Goal: Task Accomplishment & Management: Complete application form

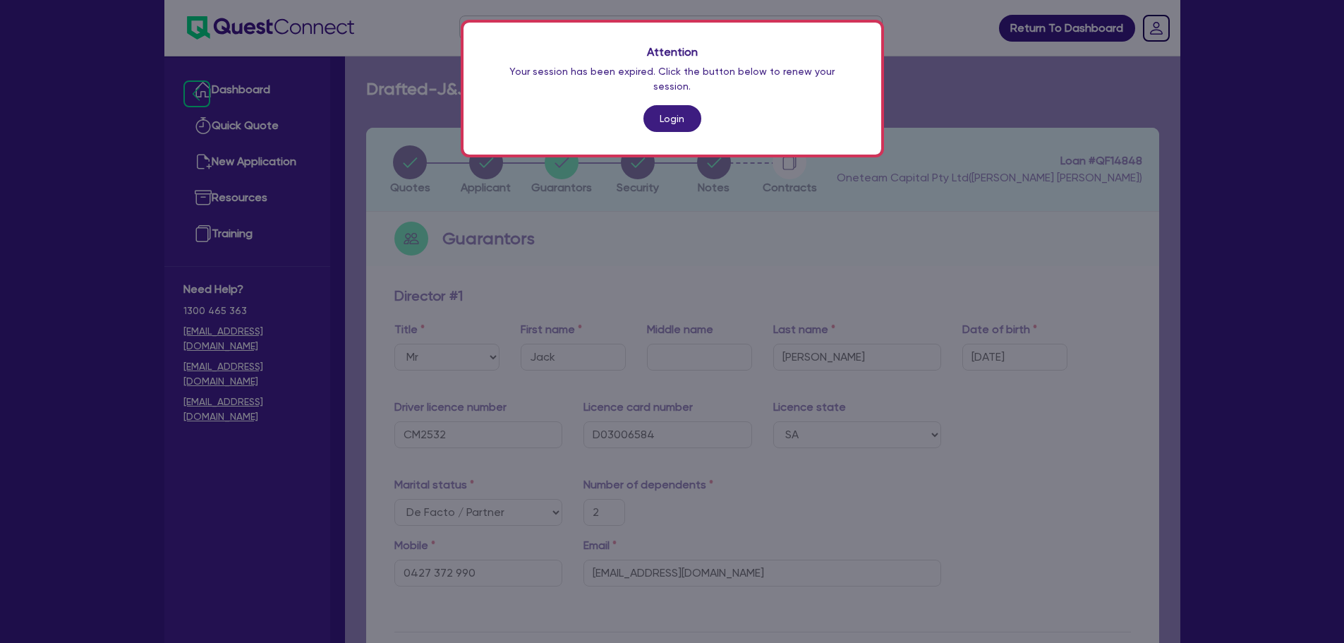
select select "MR"
select select "SA"
select select "DE_FACTO"
select select "CASH"
select select "HOUSEHOLD_PERSONAL"
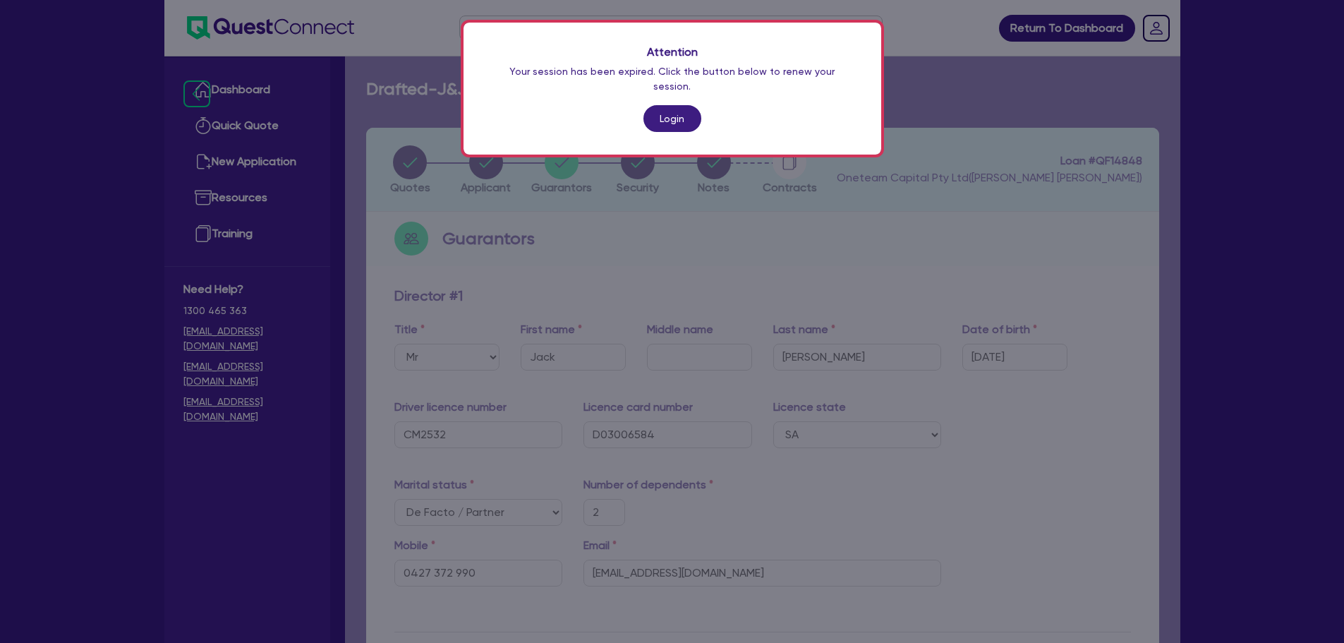
select select "VEHICLE"
select select "TRUCK"
select select "EQUIPMENT"
select select "MR"
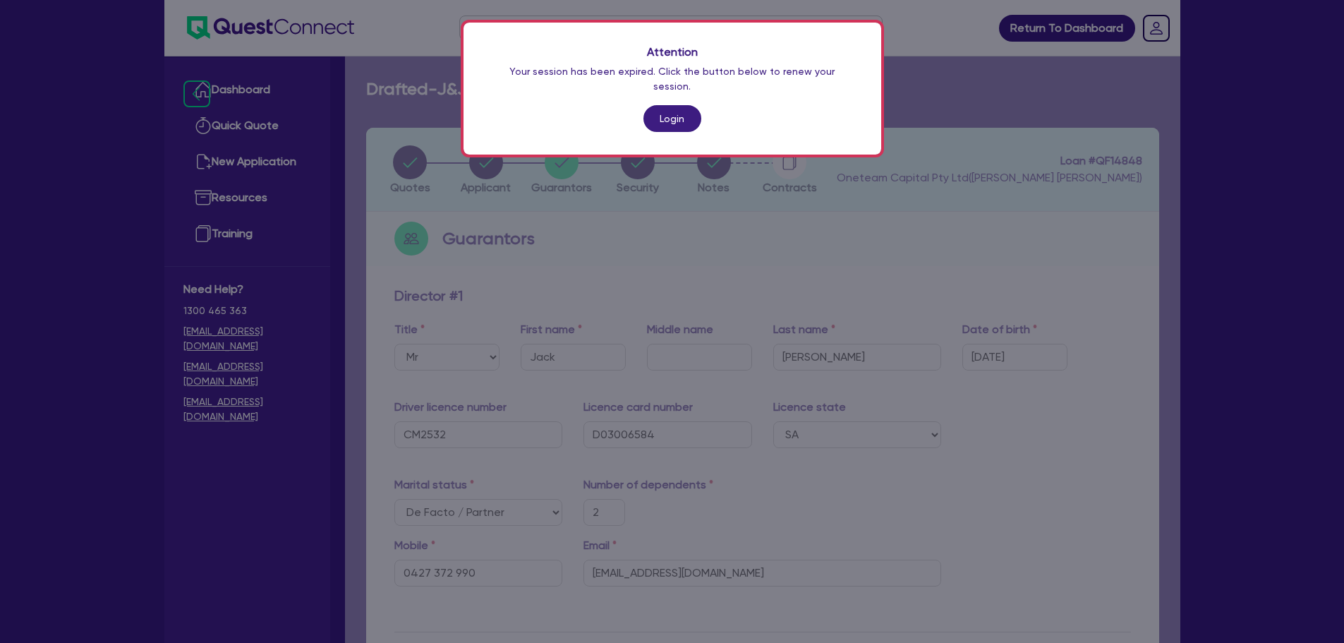
select select "SA"
select select "SINGLE"
select select "CASH"
select select "HOUSEHOLD_PERSONAL"
select select "VEHICLE"
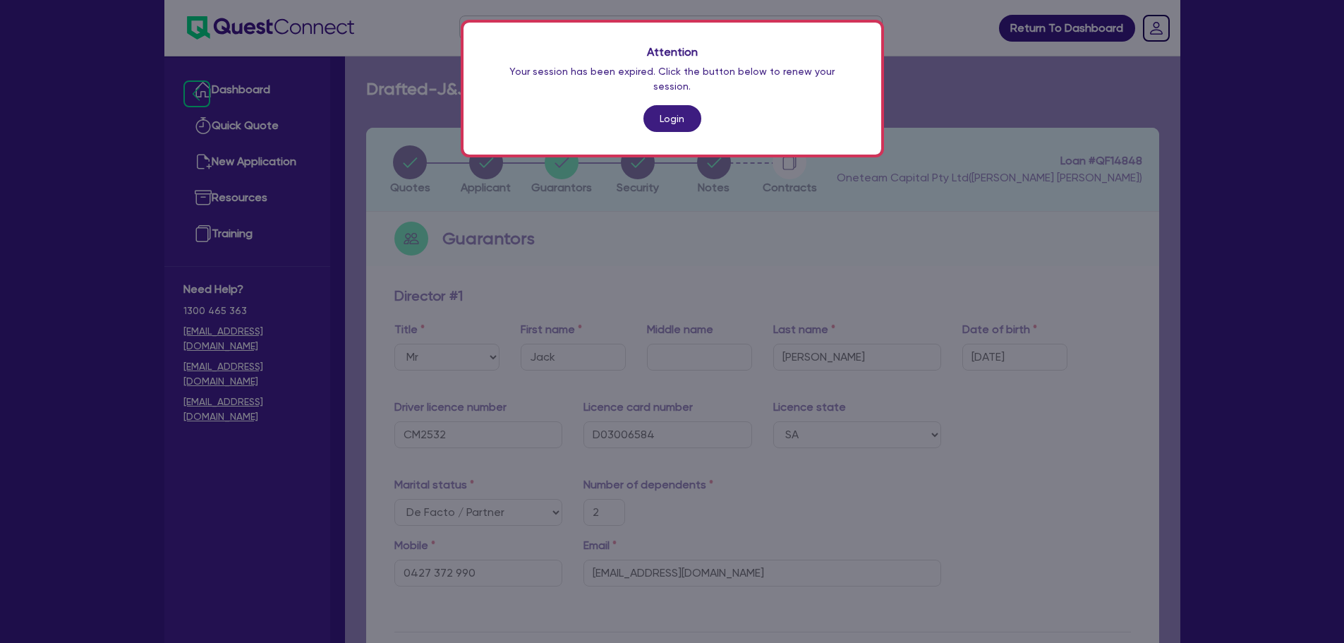
select select "TRUCK"
select select "EQUIPMENT"
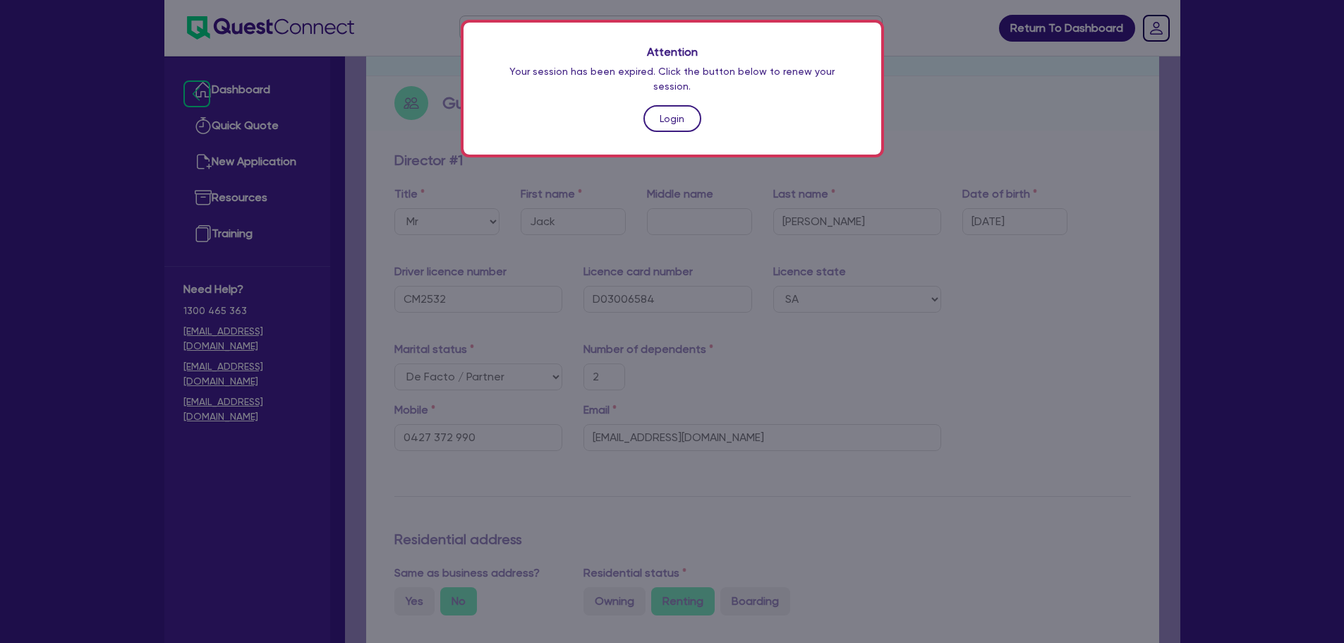
click at [667, 105] on link "Login" at bounding box center [673, 118] width 58 height 27
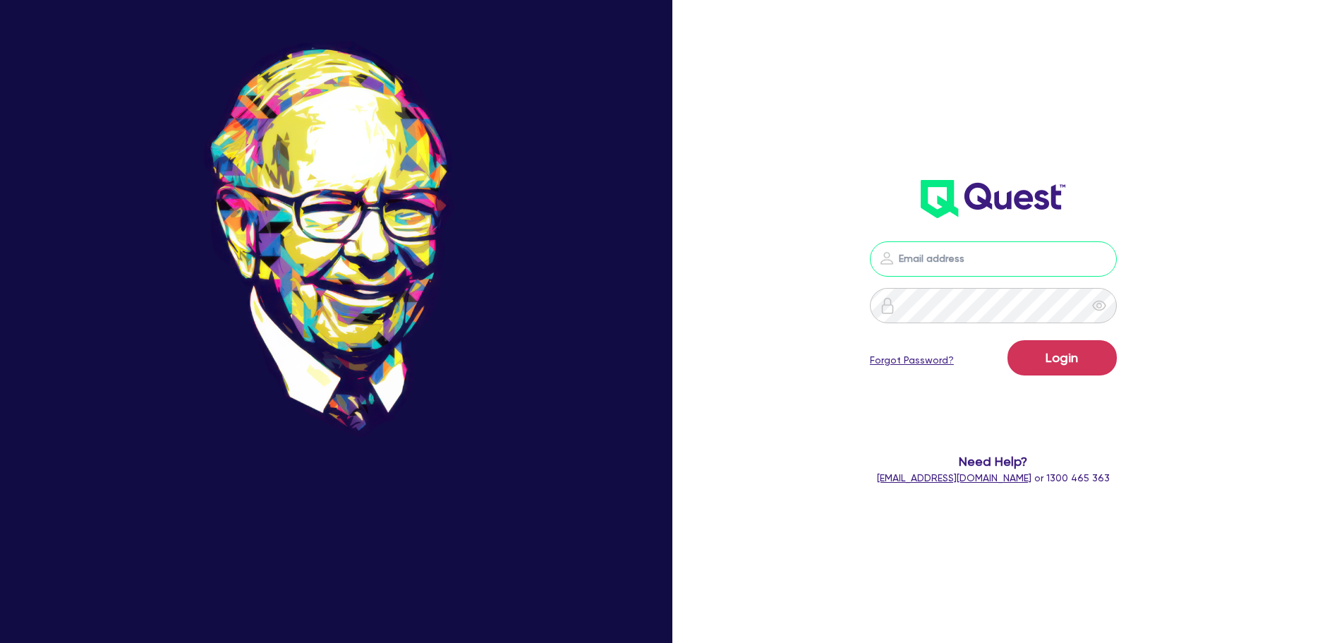
click at [991, 266] on input "email" at bounding box center [993, 258] width 247 height 35
type input "[EMAIL_ADDRESS][PERSON_NAME][DOMAIN_NAME]"
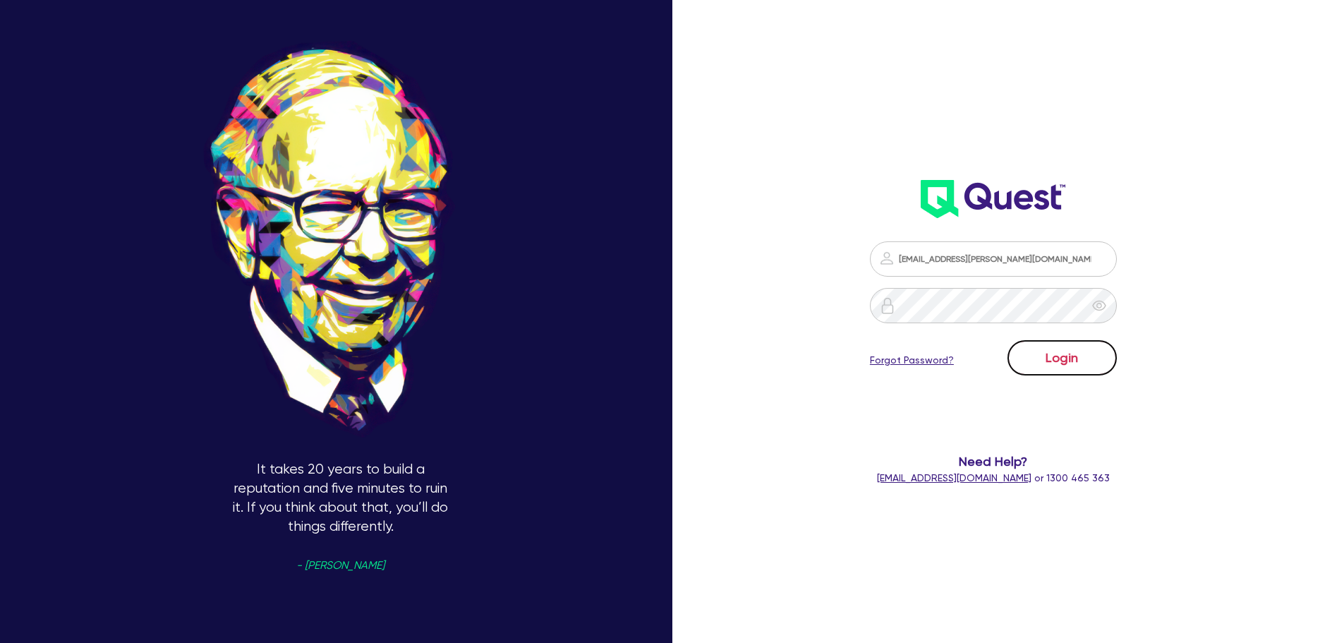
click at [1073, 367] on button "Login" at bounding box center [1062, 357] width 109 height 35
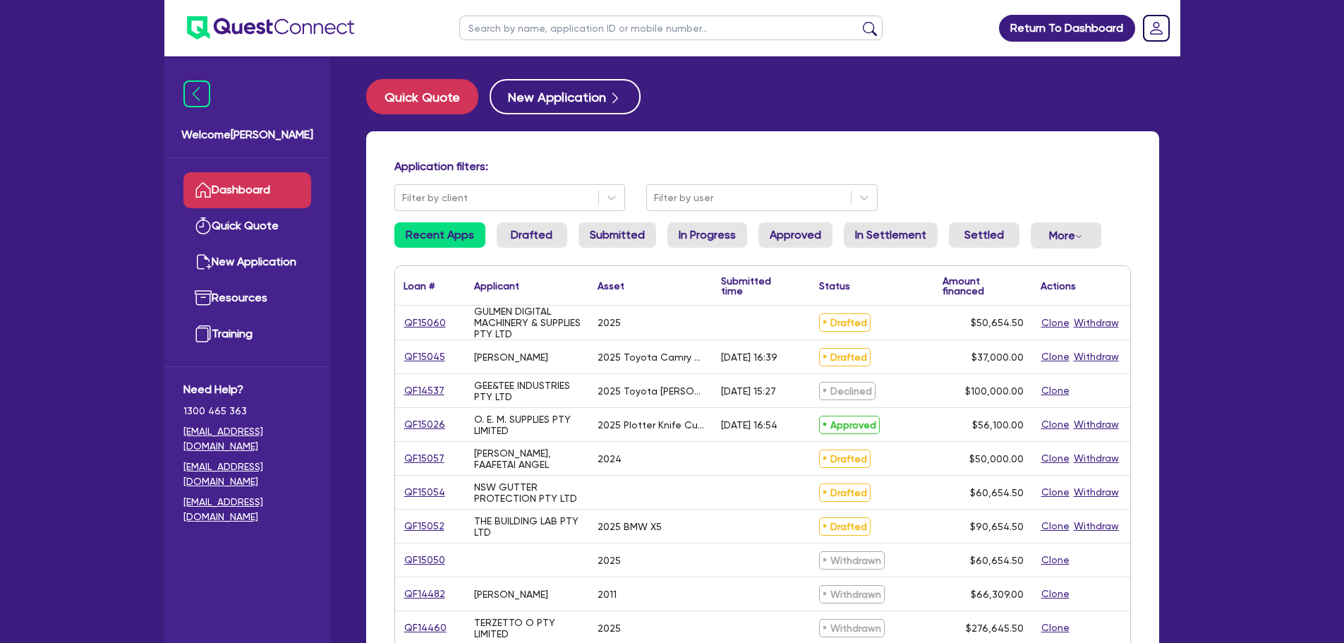
click at [603, 30] on input "text" at bounding box center [670, 28] width 423 height 25
type input "am"
click at [859, 21] on button "submit" at bounding box center [870, 31] width 23 height 20
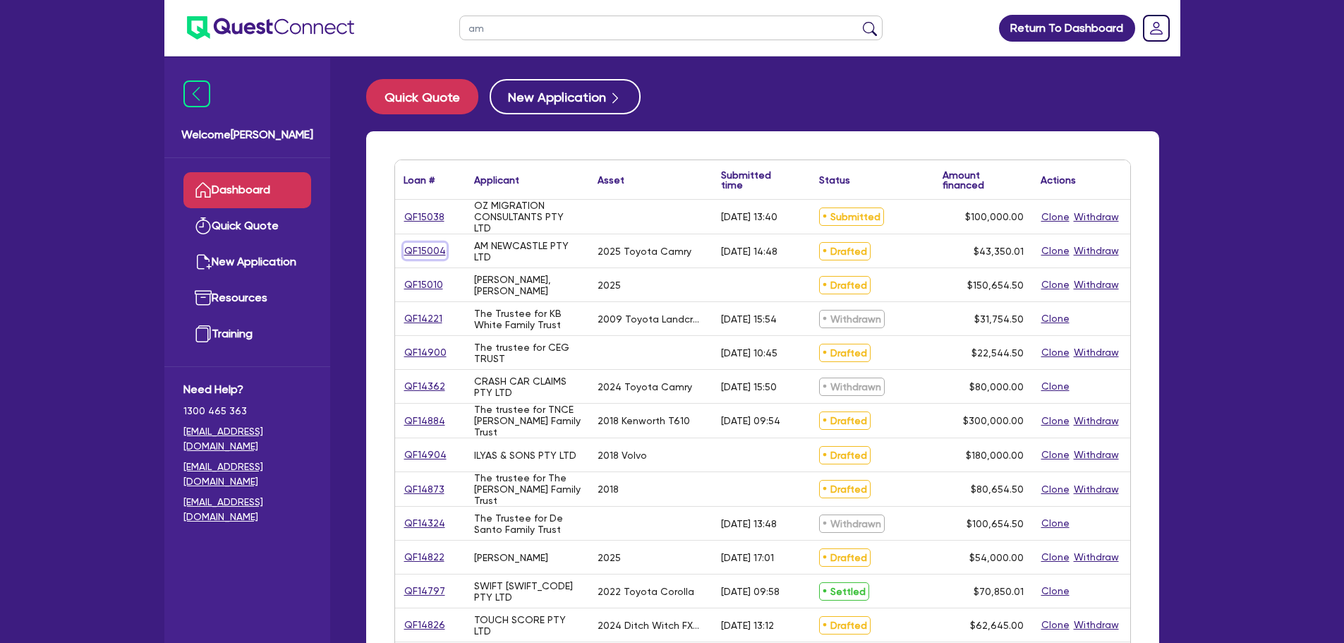
click at [428, 246] on link "QF15004" at bounding box center [425, 251] width 43 height 16
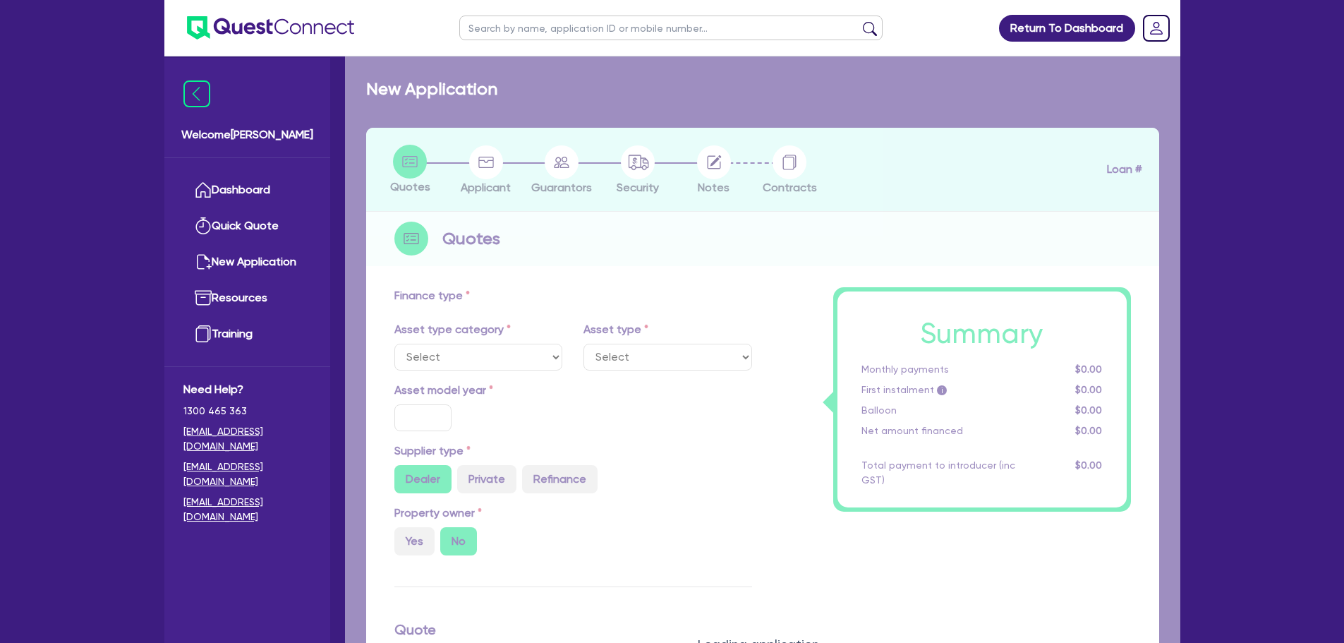
select select "CARS_AND_LIGHT_TRUCKS"
type input "2025"
radio input "true"
type input "42,500"
type input "3"
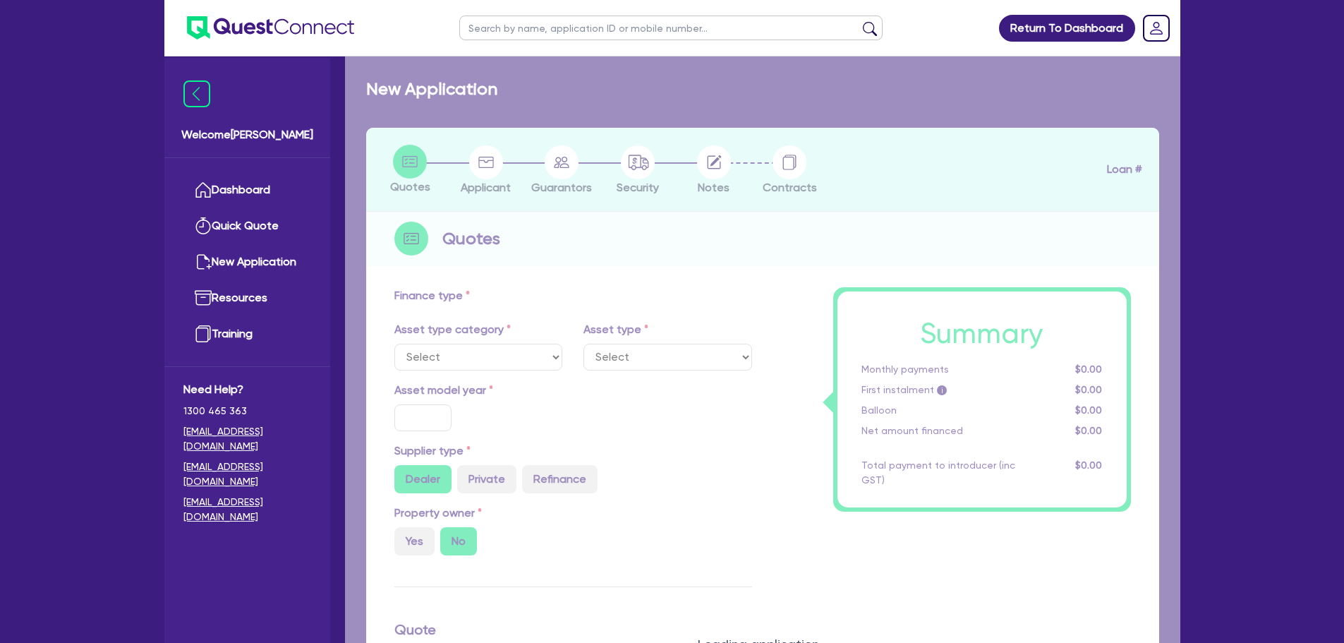
type input "1,300.5"
type input "6.5"
type input "454.55"
type input "318.18"
select select "PASSENGER_VEHICLES"
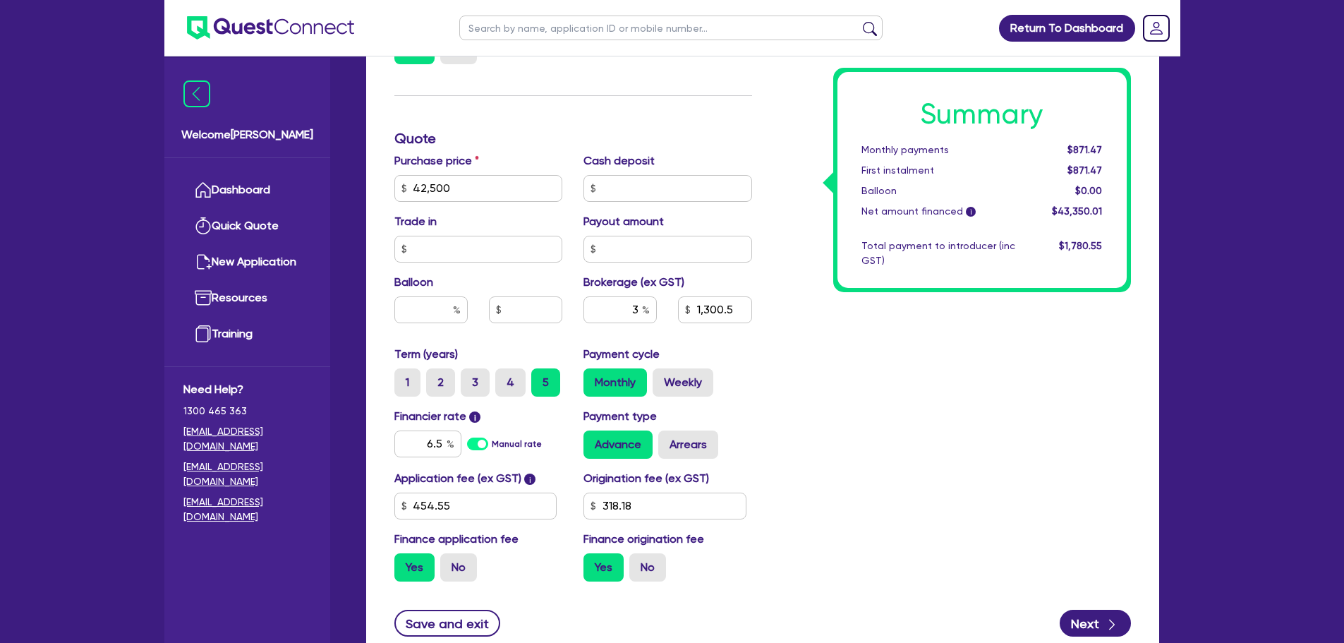
scroll to position [635, 0]
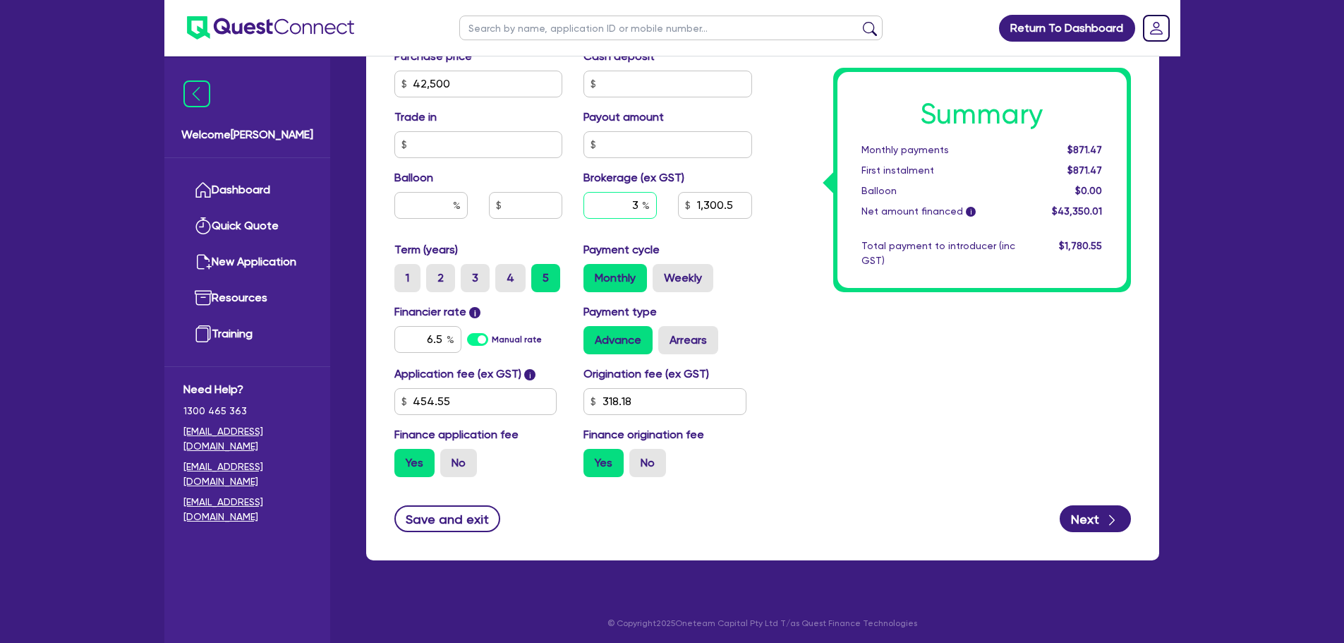
click at [639, 204] on input "3" at bounding box center [620, 205] width 73 height 27
type input "2"
type input "42,500"
type input "1,300.5"
click at [828, 311] on div "Summary Monthly payments $871.47 First instalment $871.47 Balloon $0.00 Net amo…" at bounding box center [952, 75] width 379 height 825
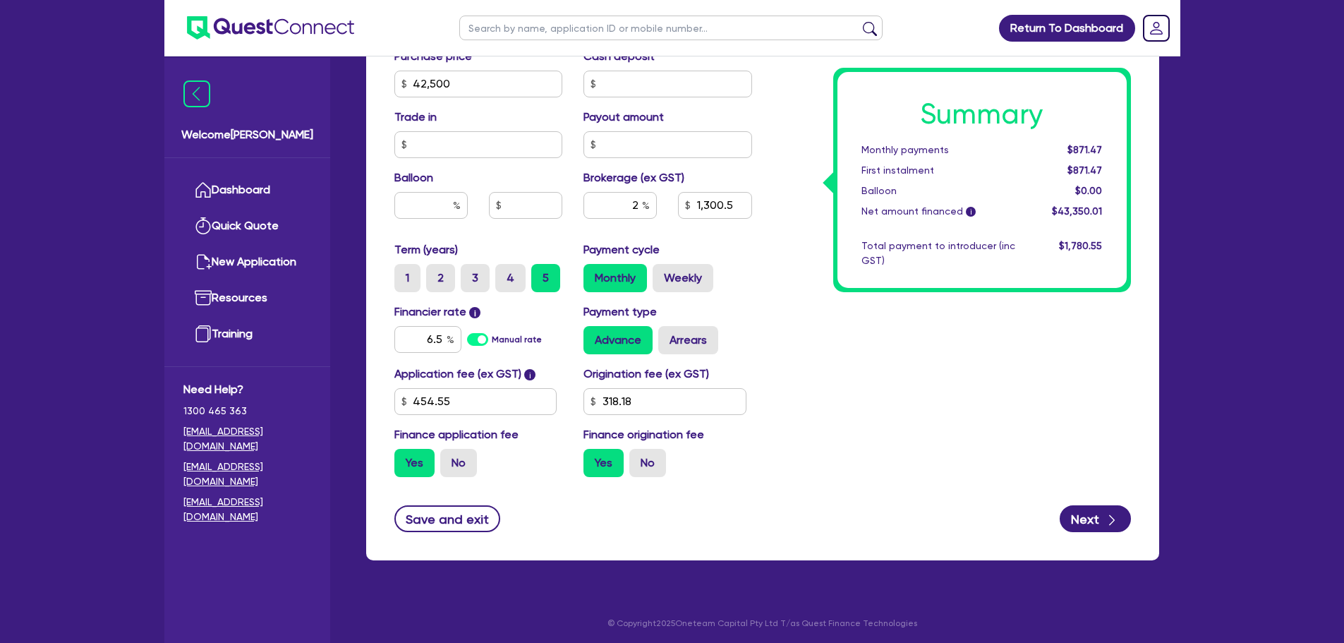
type input "42,500"
type input "867"
click at [639, 208] on input "2" at bounding box center [620, 205] width 73 height 27
type input "3"
drag, startPoint x: 828, startPoint y: 313, endPoint x: 822, endPoint y: 308, distance: 7.6
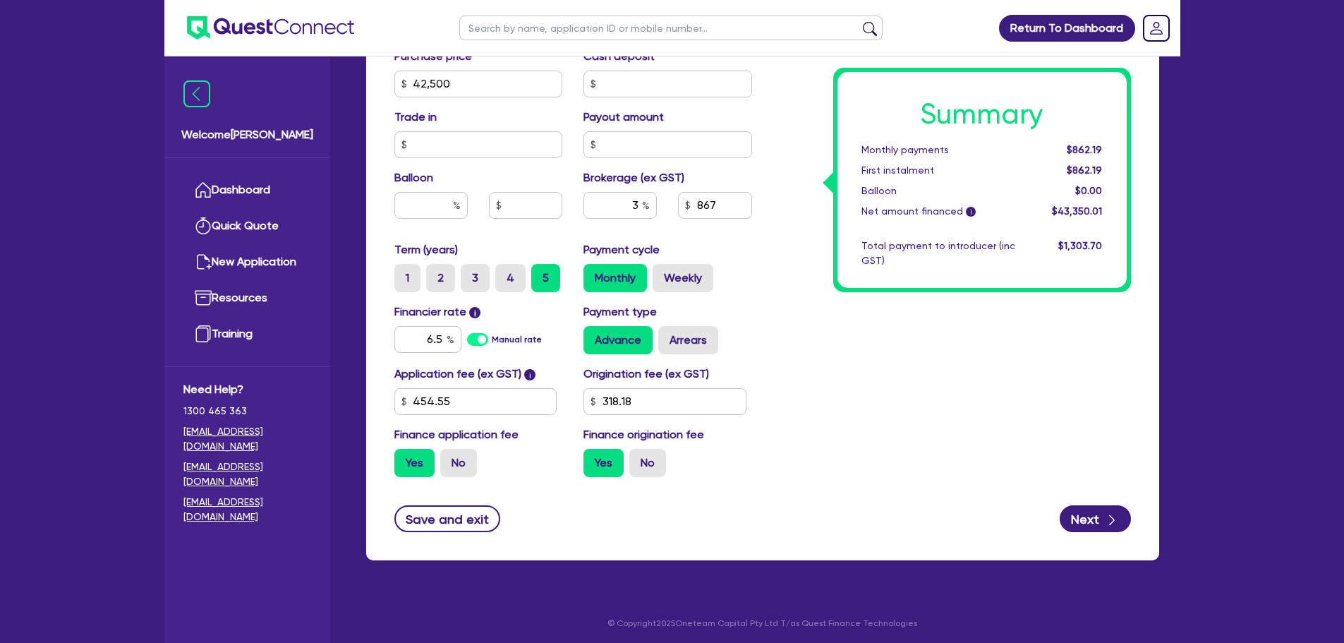
click at [824, 312] on div "Summary Monthly payments $862.19 First instalment $862.19 Balloon $0.00 Net amo…" at bounding box center [952, 75] width 379 height 825
type input "42,500"
type input "1,300.5"
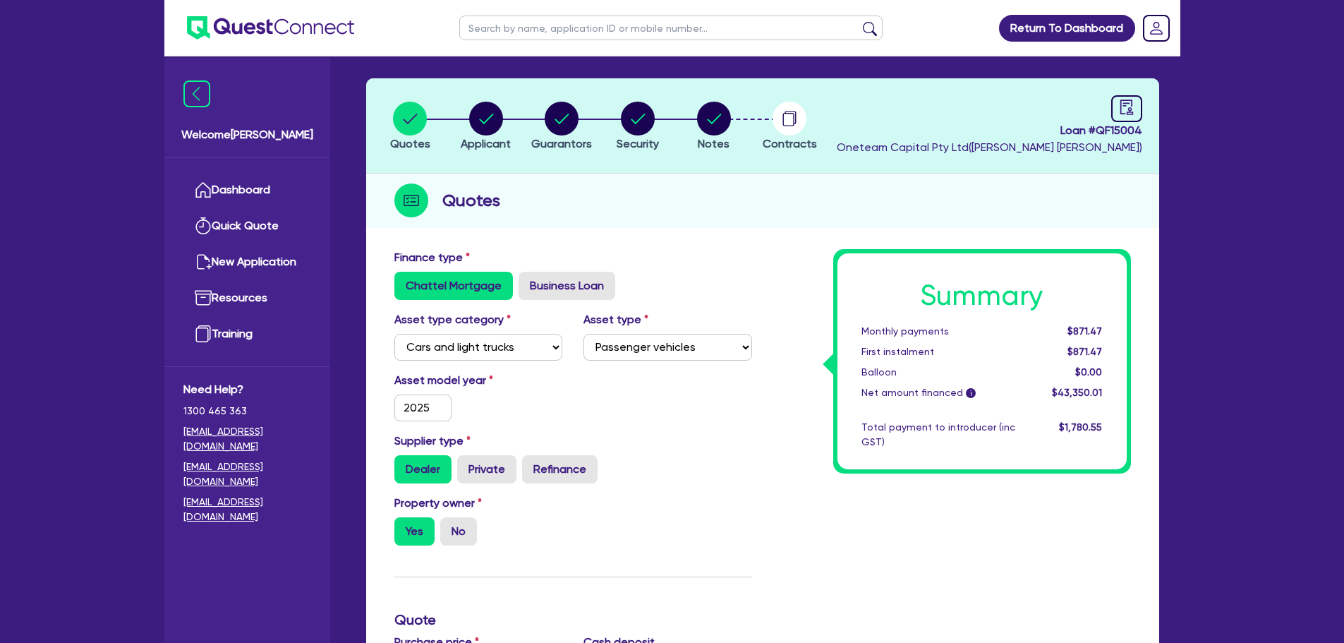
scroll to position [0, 0]
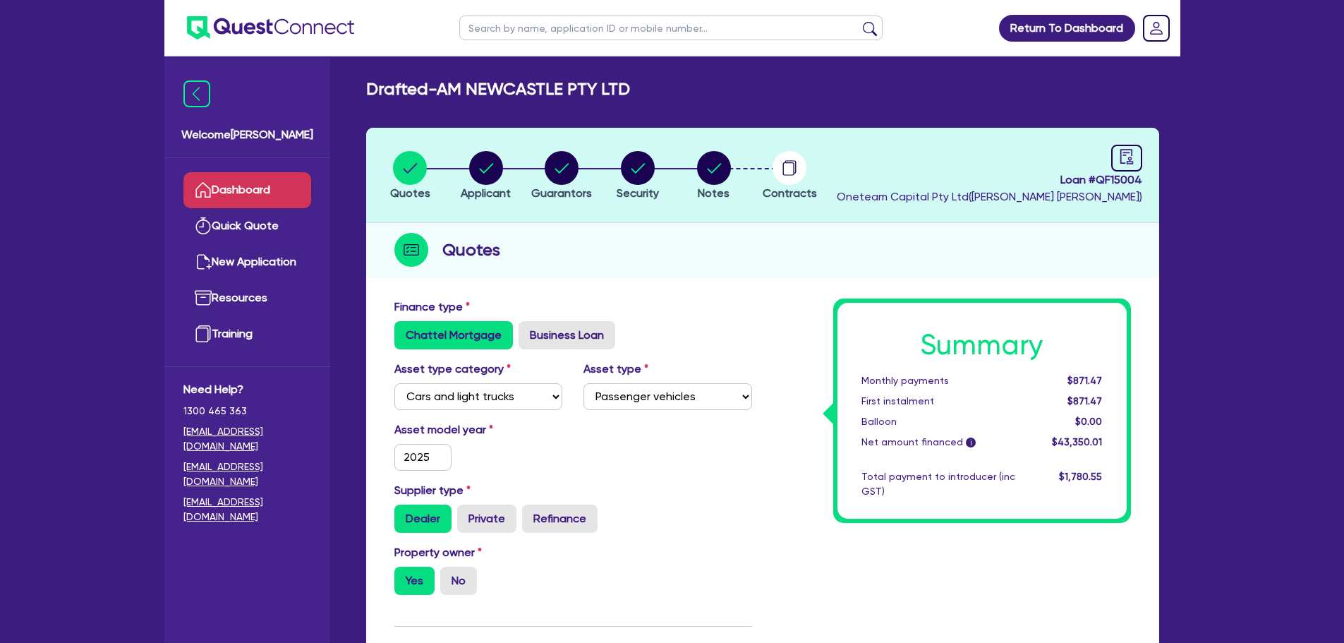
click at [253, 191] on link "Dashboard" at bounding box center [247, 190] width 128 height 36
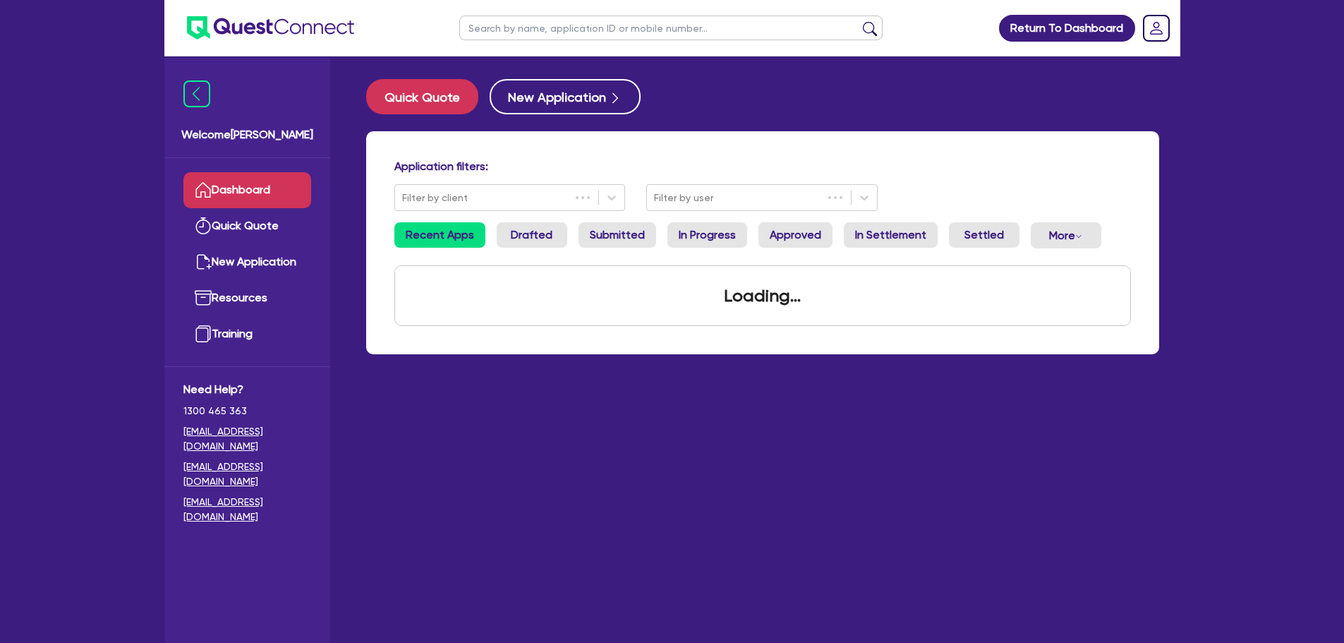
click at [496, 25] on input "text" at bounding box center [670, 28] width 423 height 25
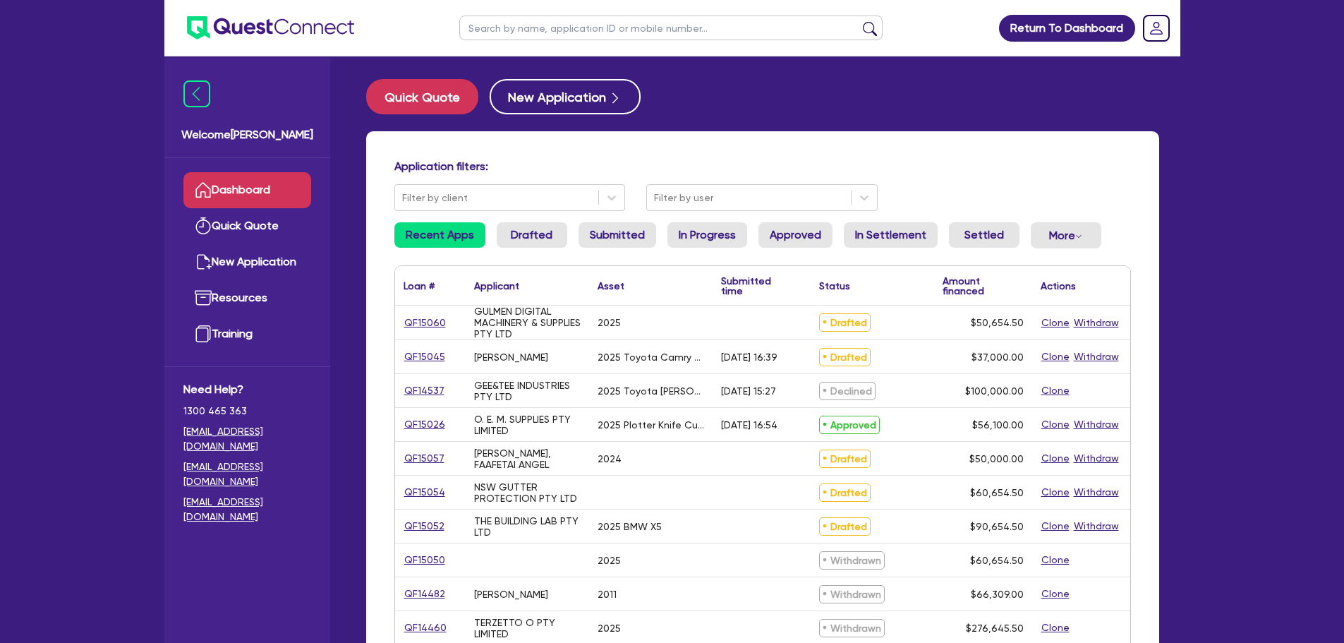
click at [864, 88] on div "Quick Quote New Application" at bounding box center [762, 96] width 793 height 35
click at [749, 24] on input "text" at bounding box center [670, 28] width 423 height 25
